Goal: Information Seeking & Learning: Learn about a topic

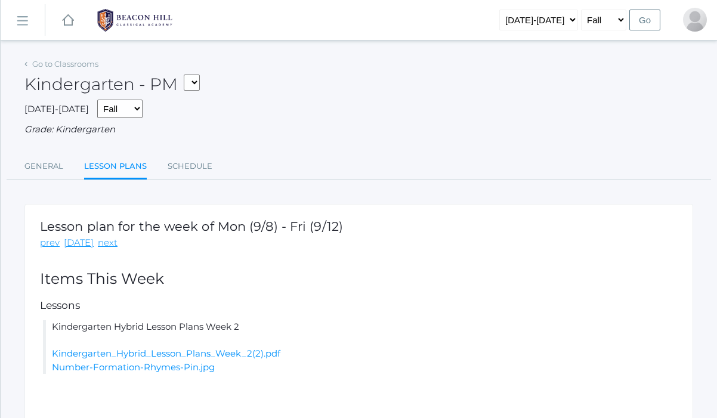
scroll to position [67, 0]
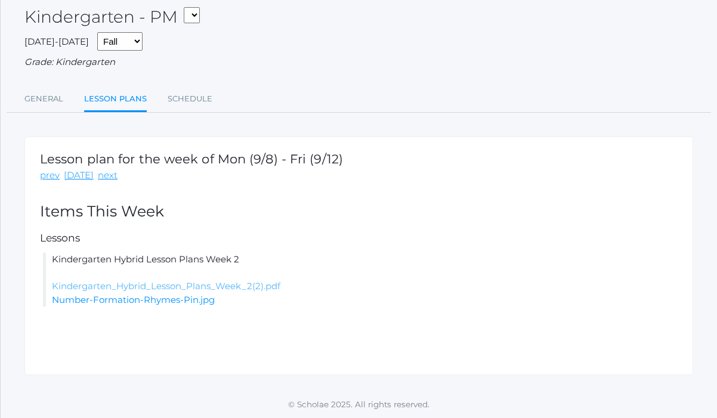
click at [212, 282] on link "Kindergarten_Hybrid_Lesson_Plans_Week_2(2).pdf" at bounding box center [166, 285] width 229 height 11
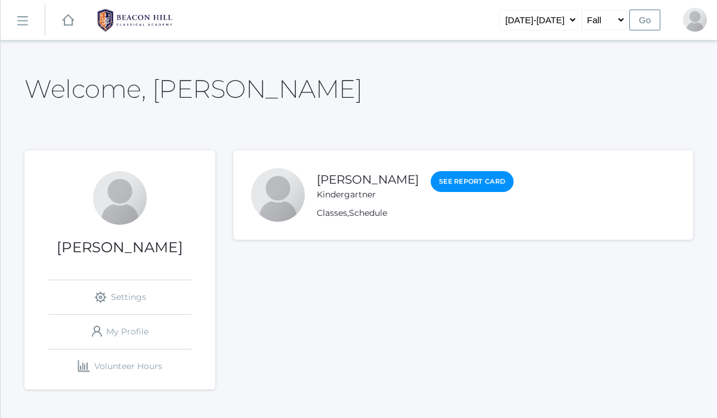
click at [403, 215] on div "Classes , Schedule" at bounding box center [415, 213] width 197 height 13
click at [346, 183] on link "Teddy Dahlstrom" at bounding box center [368, 179] width 102 height 15
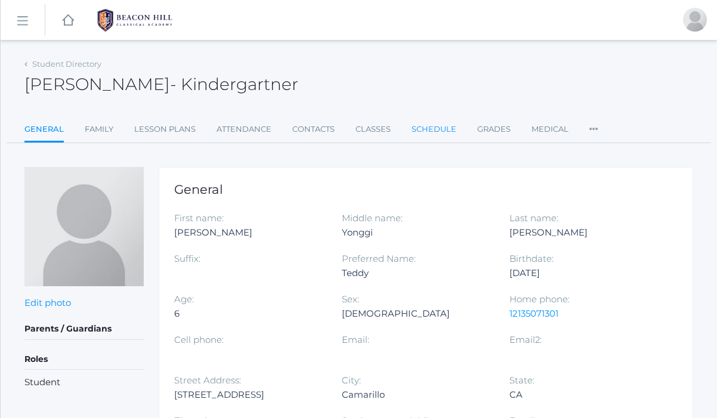
click at [424, 123] on link "Schedule" at bounding box center [434, 130] width 45 height 24
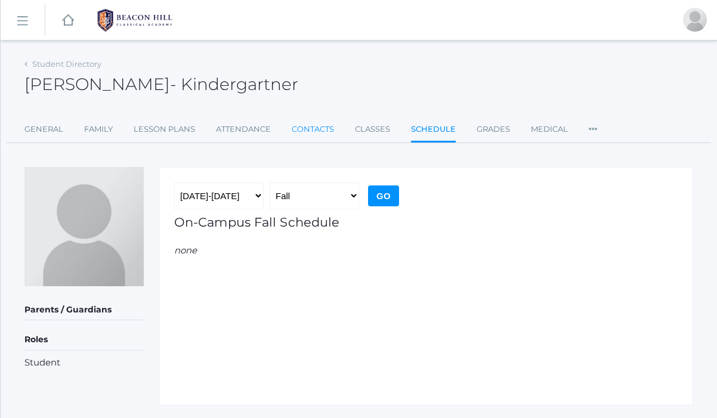
click at [332, 128] on link "Contacts" at bounding box center [313, 130] width 42 height 24
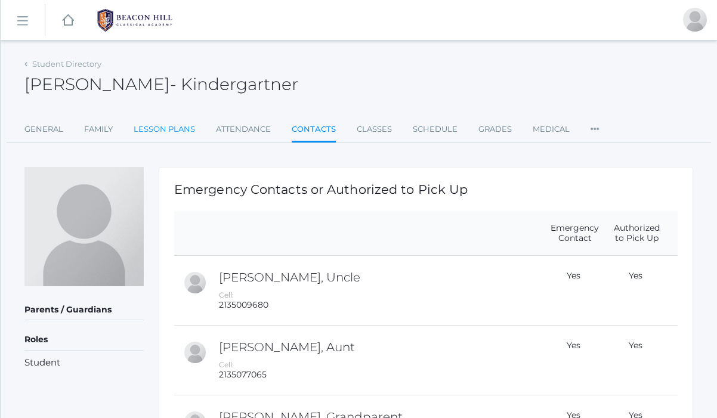
click at [165, 131] on link "Lesson Plans" at bounding box center [164, 130] width 61 height 24
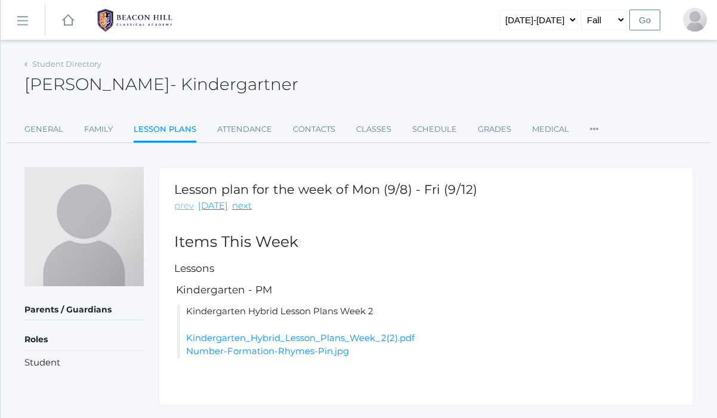
click at [178, 203] on link "prev" at bounding box center [184, 206] width 20 height 14
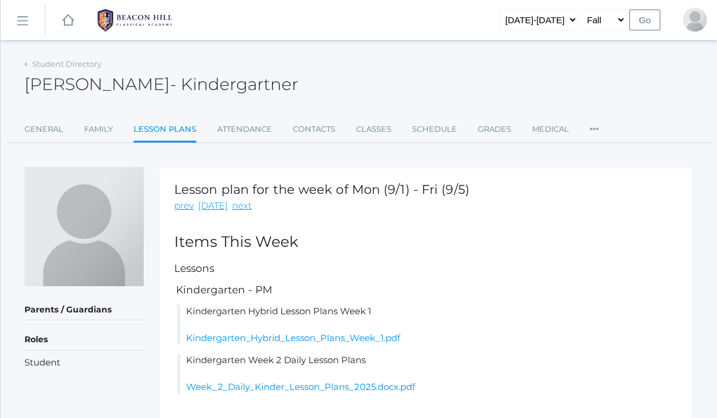
scroll to position [39, 0]
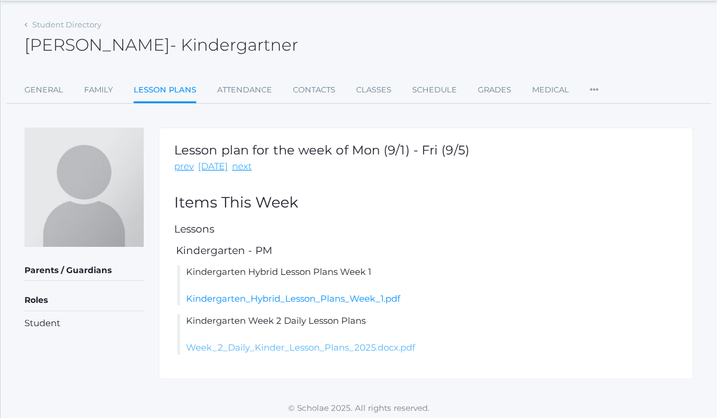
click at [307, 352] on link "Week_2_Daily_Kinder_Lesson_Plans_2025.docx.pdf" at bounding box center [300, 347] width 229 height 11
click at [327, 297] on link "Kindergarten_Hybrid_Lesson_Plans_Week_1.pdf" at bounding box center [293, 298] width 214 height 11
click at [181, 166] on link "prev" at bounding box center [184, 167] width 20 height 14
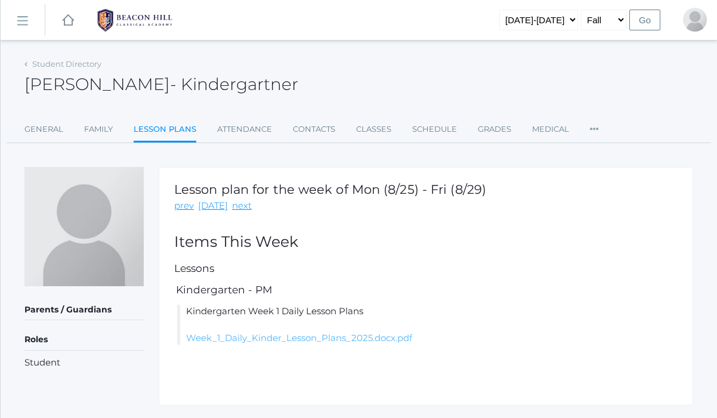
click at [254, 335] on link "Week_1_Daily_Kinder_Lesson_Plans_2025.docx.pdf" at bounding box center [299, 337] width 226 height 11
click at [185, 208] on link "prev" at bounding box center [184, 206] width 20 height 14
click at [290, 316] on li "Kindergarten Week 1 Daily Lesson Plans Week_1_Daily_Kinder_Lesson_Plans_2025.do…" at bounding box center [427, 325] width 501 height 41
click at [232, 206] on link "next" at bounding box center [242, 206] width 20 height 14
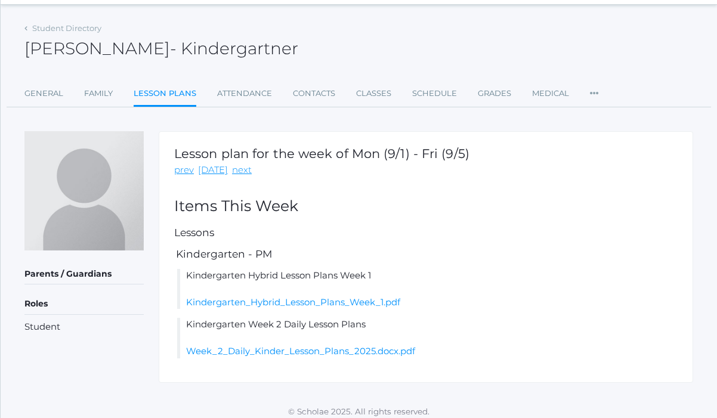
scroll to position [44, 0]
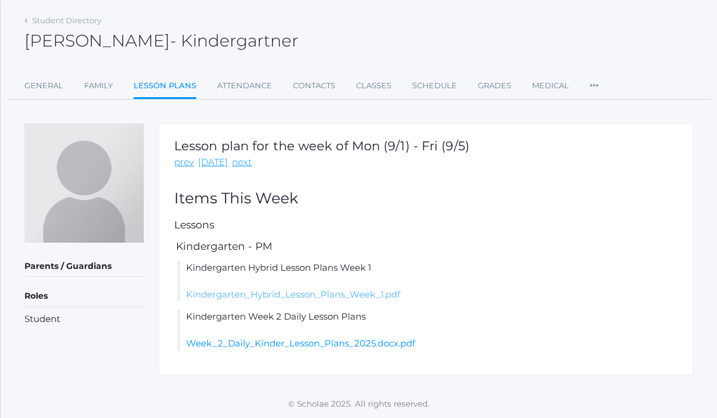
click at [270, 294] on link "Kindergarten_Hybrid_Lesson_Plans_Week_1.pdf" at bounding box center [293, 294] width 214 height 11
click at [236, 159] on link "next" at bounding box center [242, 163] width 20 height 14
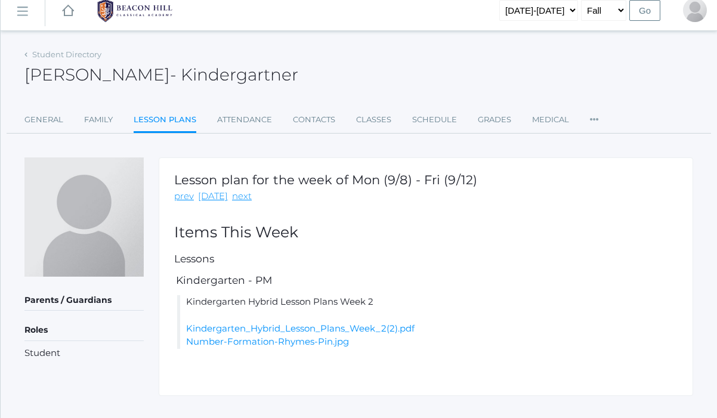
scroll to position [10, 0]
click at [358, 121] on link "Classes" at bounding box center [373, 119] width 35 height 24
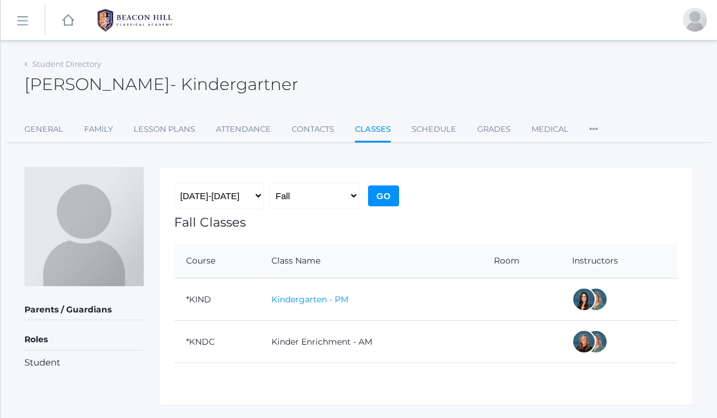
click at [304, 302] on link "Kindergarten - PM" at bounding box center [309, 299] width 77 height 11
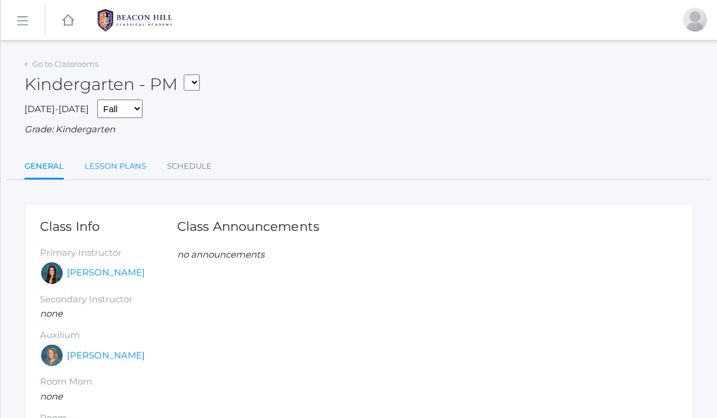
click at [115, 165] on link "Lesson Plans" at bounding box center [115, 167] width 61 height 24
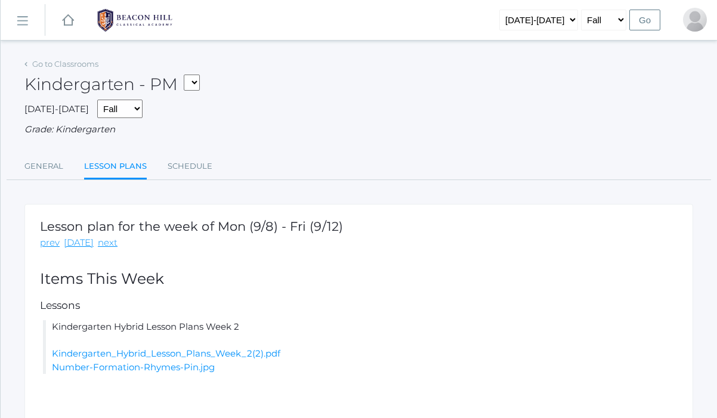
scroll to position [67, 0]
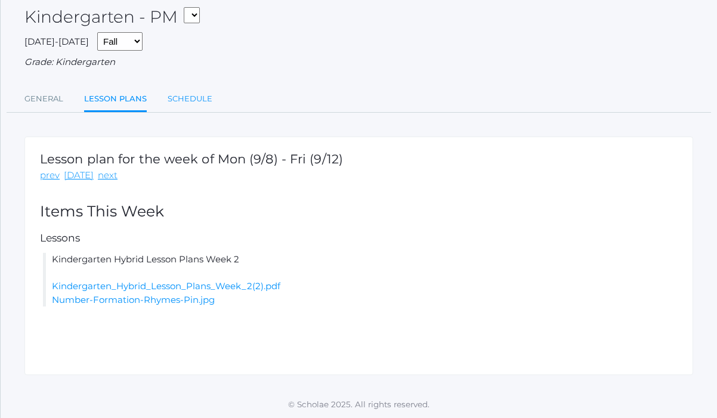
click at [199, 100] on link "Schedule" at bounding box center [190, 99] width 45 height 24
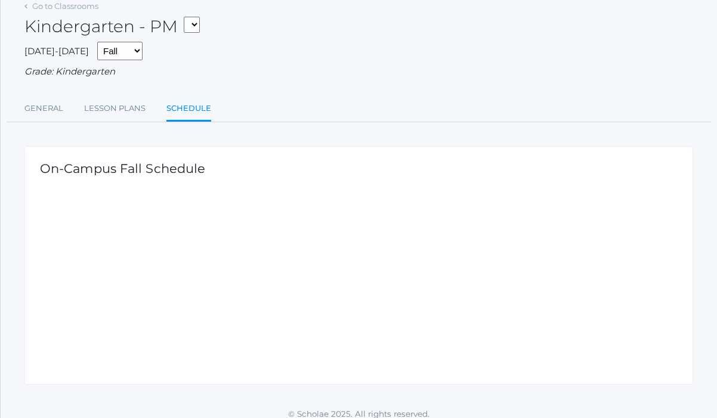
scroll to position [67, 0]
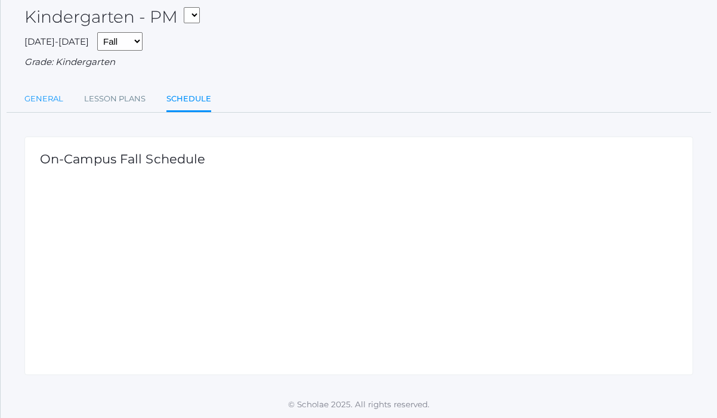
click at [41, 97] on link "General" at bounding box center [43, 99] width 39 height 24
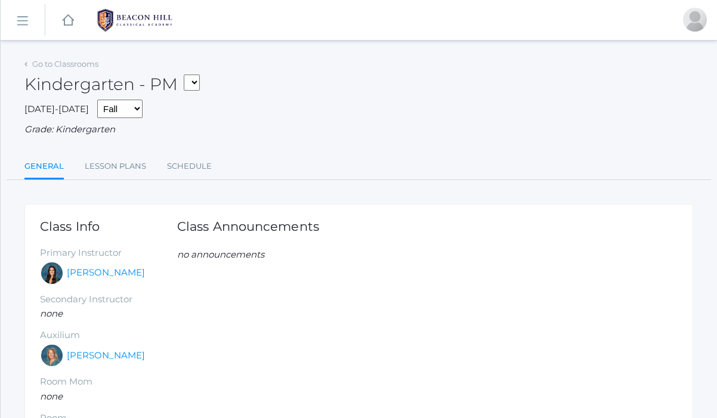
click at [226, 255] on em "no announcements" at bounding box center [220, 254] width 87 height 11
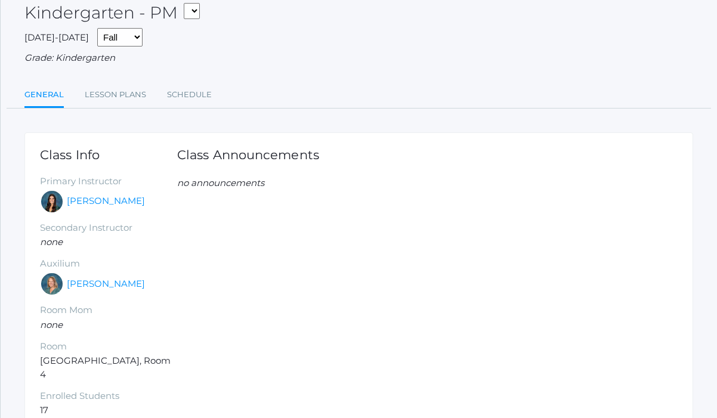
scroll to position [100, 0]
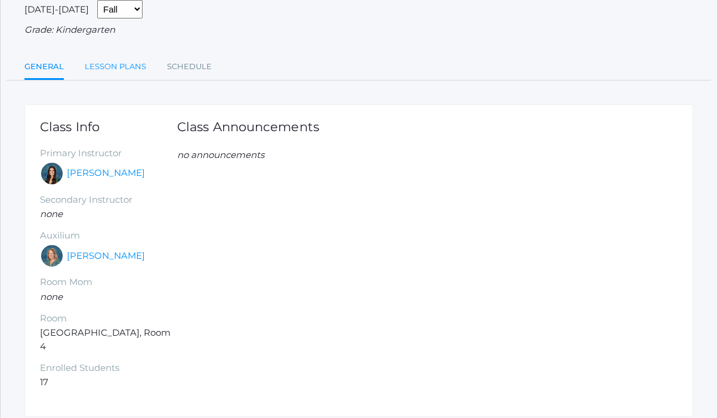
click at [114, 62] on link "Lesson Plans" at bounding box center [115, 67] width 61 height 24
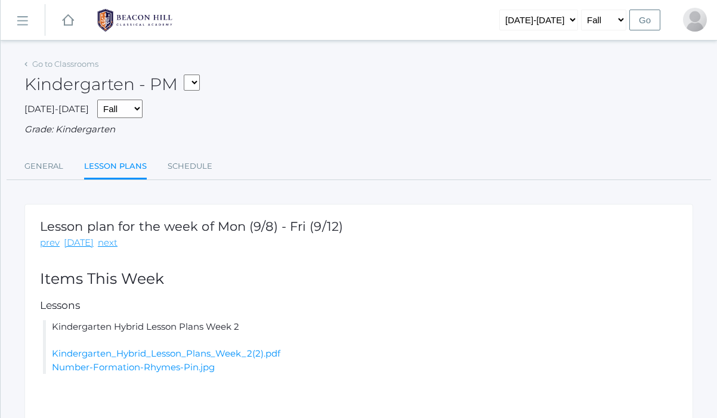
click at [372, 101] on div "2025-2026 Fall Spring Grade: Kindergarten" at bounding box center [358, 118] width 669 height 37
